Goal: Find specific page/section: Find specific page/section

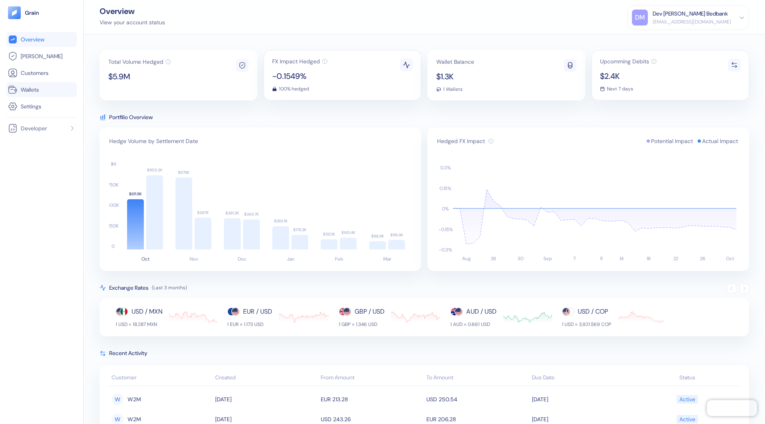
click at [39, 94] on li "Wallets" at bounding box center [41, 89] width 71 height 15
click at [31, 92] on span "Wallets" at bounding box center [30, 90] width 18 height 8
